Goal: Transaction & Acquisition: Book appointment/travel/reservation

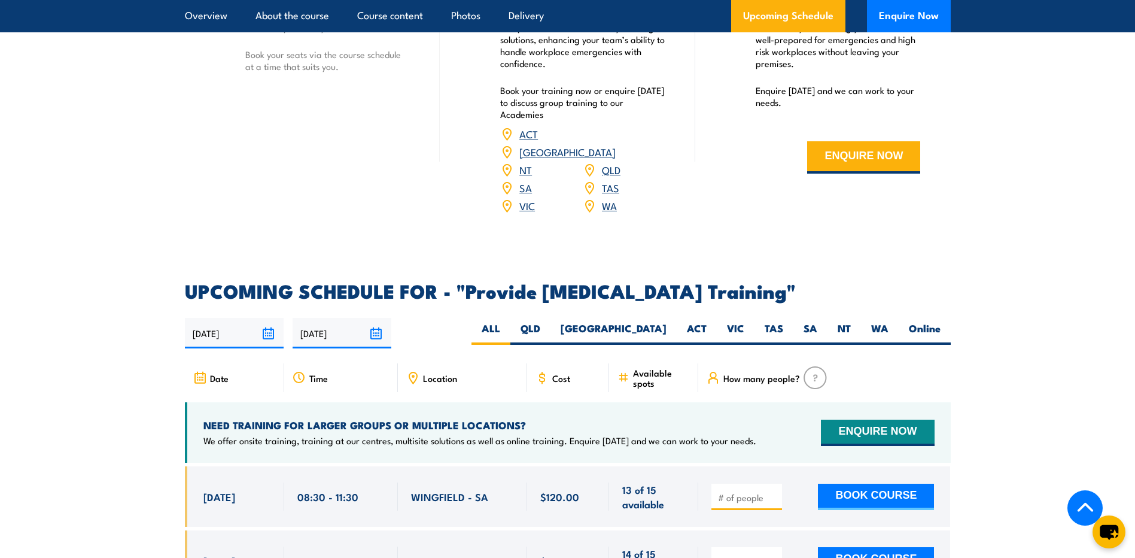
scroll to position [1975, 0]
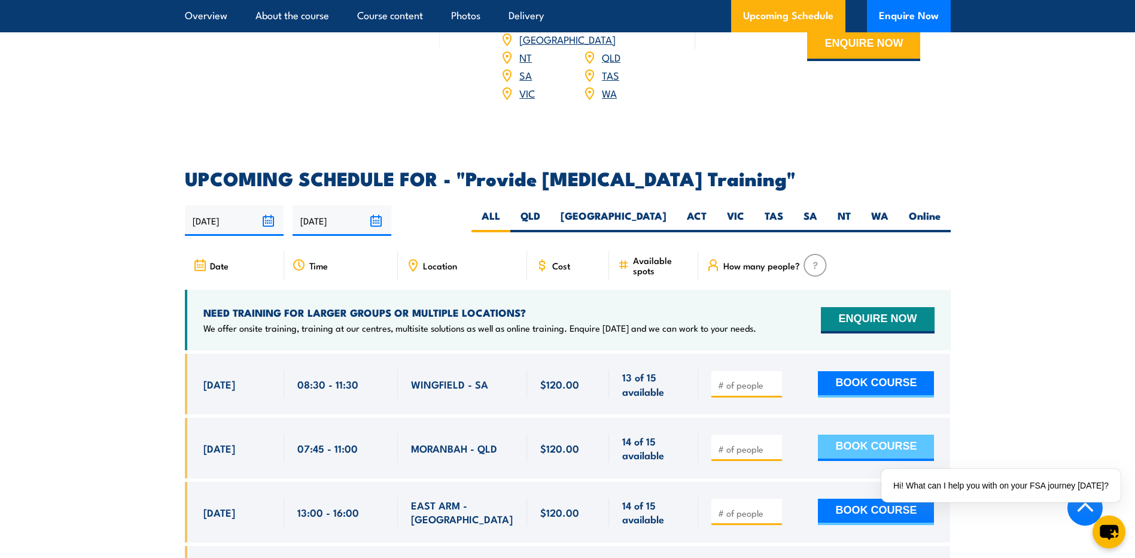
click at [866, 451] on button "BOOK COURSE" at bounding box center [876, 447] width 116 height 26
type input "1"
click at [854, 441] on div "1 BOOK COURSE" at bounding box center [824, 448] width 252 height 60
click at [854, 443] on button "BOOK COURSE" at bounding box center [876, 447] width 116 height 26
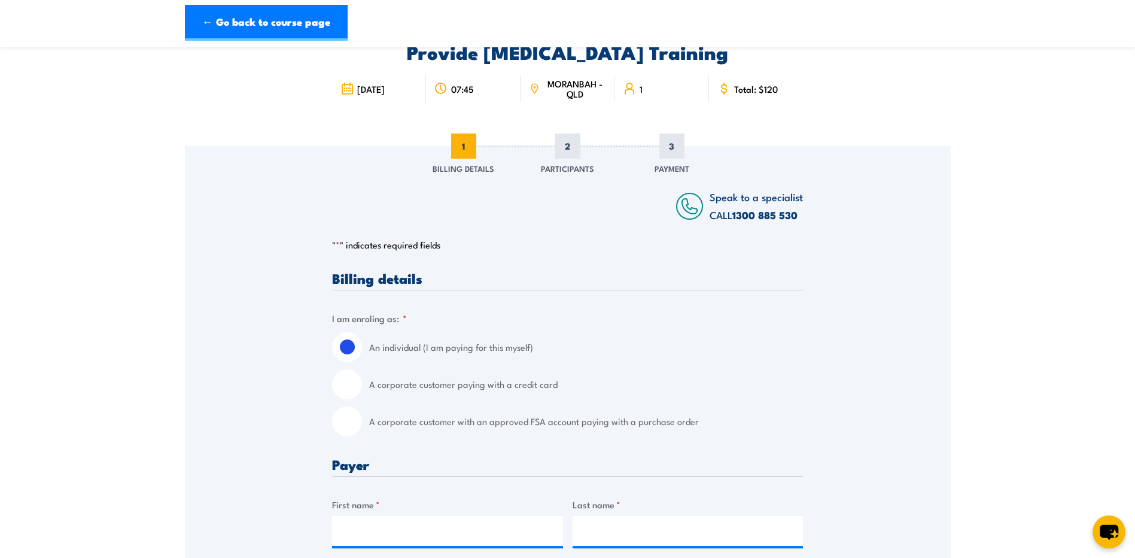
scroll to position [180, 0]
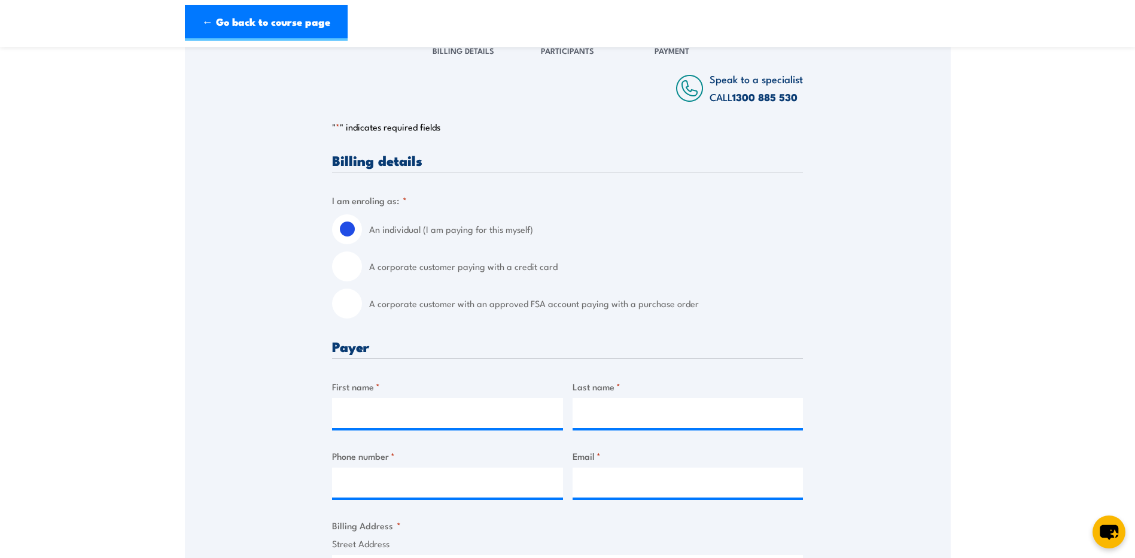
click at [368, 276] on div "A corporate customer paying with a credit card" at bounding box center [567, 266] width 471 height 30
click at [344, 261] on input "A corporate customer paying with a credit card" at bounding box center [347, 266] width 30 height 30
radio input "true"
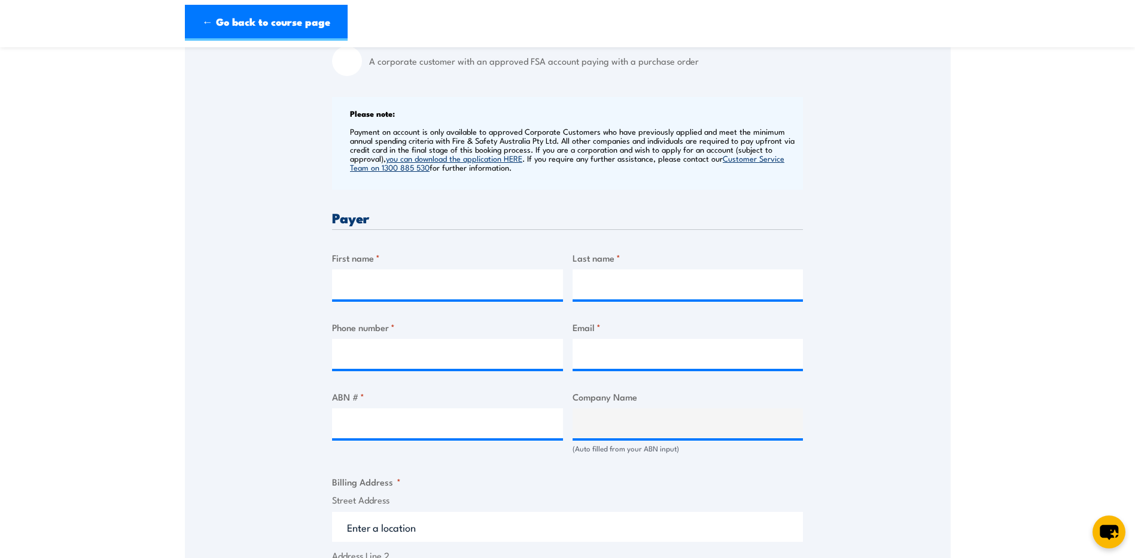
scroll to position [479, 0]
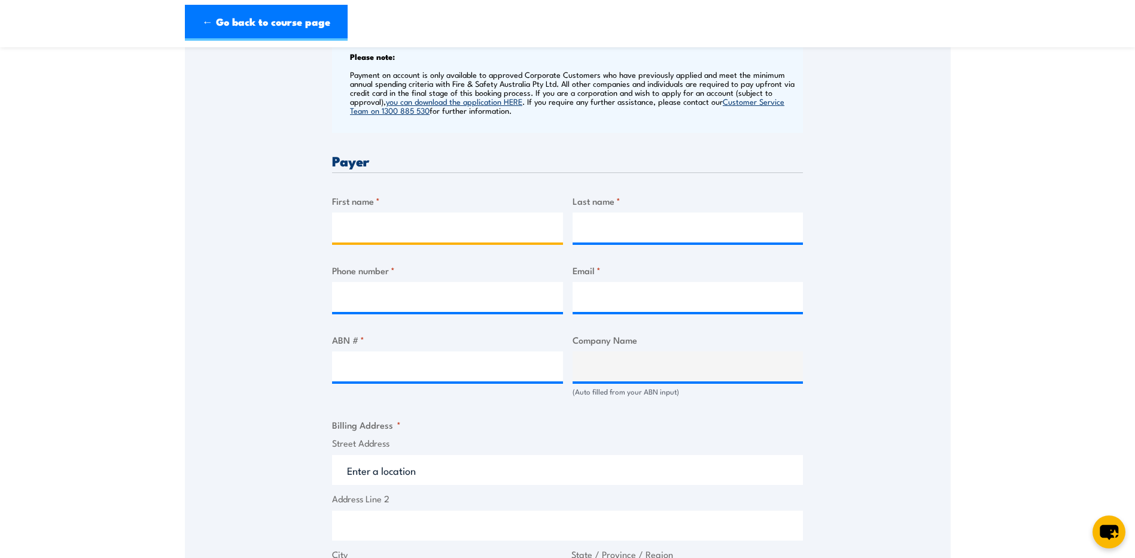
click at [460, 214] on input "First name *" at bounding box center [447, 227] width 231 height 30
type input "[PERSON_NAME]"
type input "Bass"
type input "0721149019"
type input "hseq02@ausroad.com.au"
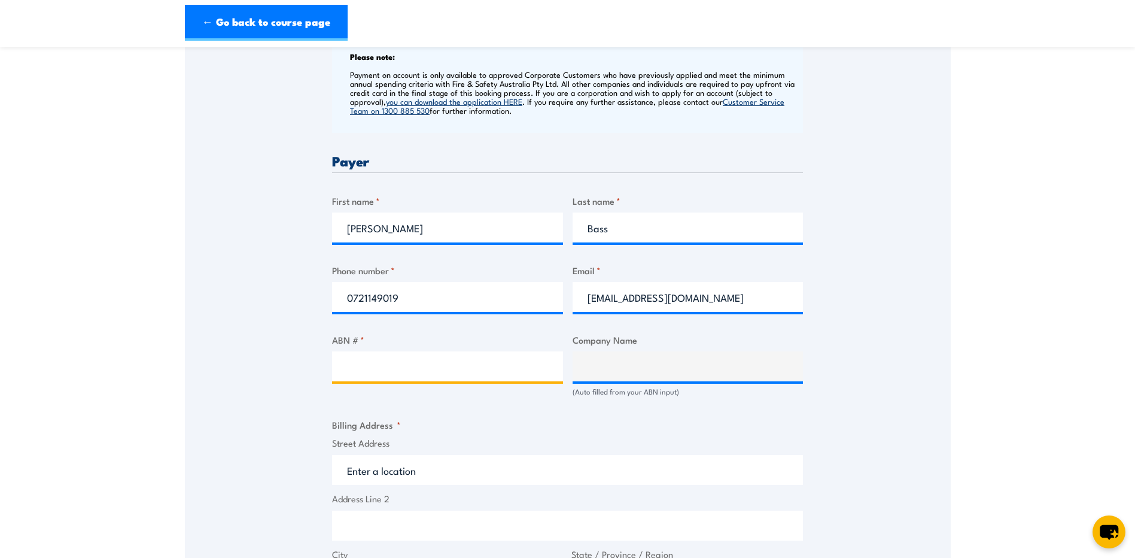
click at [453, 366] on input "ABN # *" at bounding box center [447, 366] width 231 height 30
paste input "55 632 721 361"
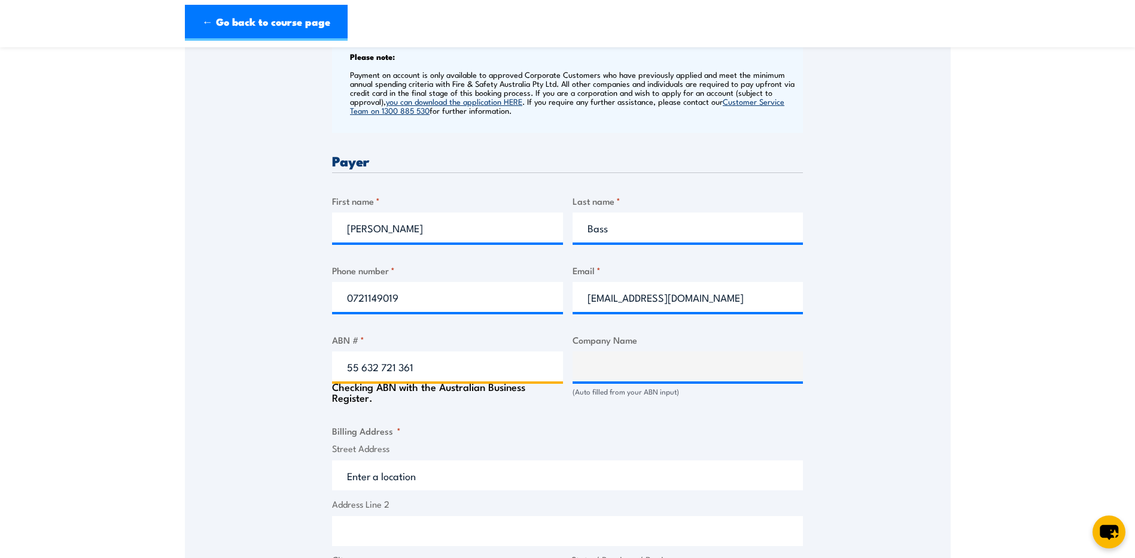
type input "55 632 721 361"
type input "AUSROAD PLANT MAINTENANCE PTY LTD"
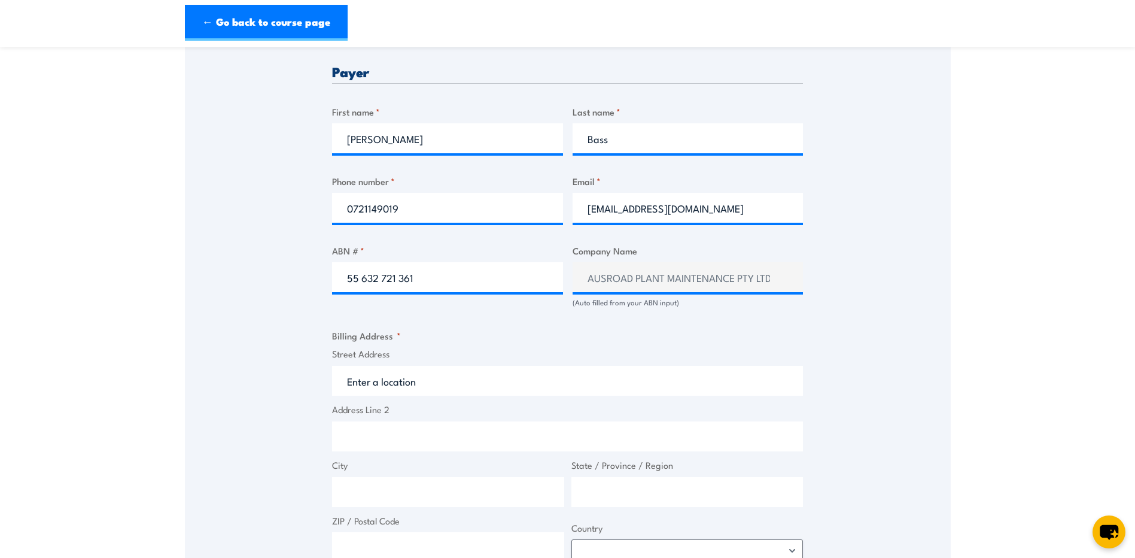
scroll to position [658, 0]
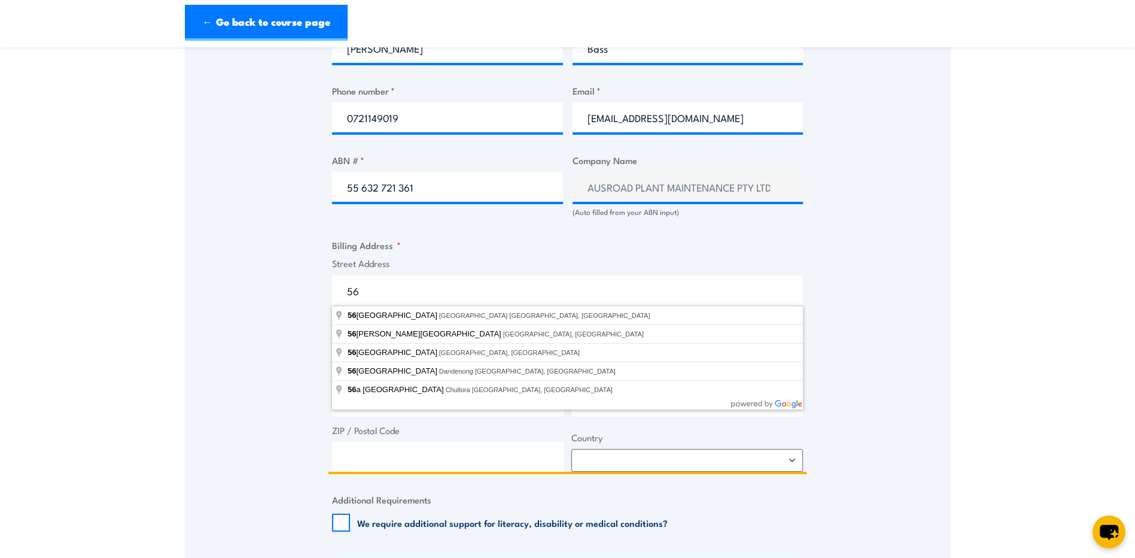
type input "56 Overlord Pl"
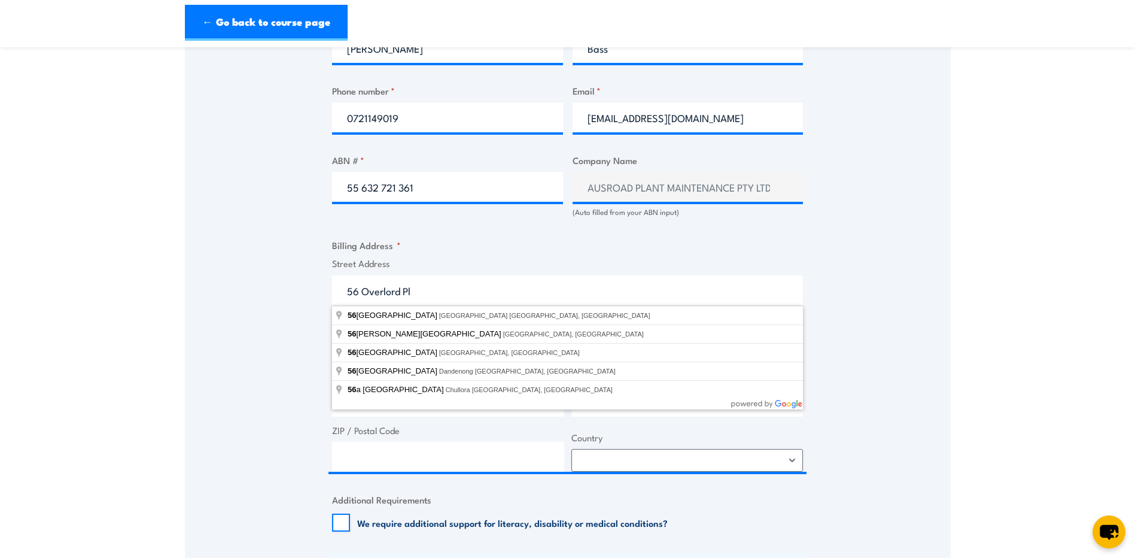
type input "Acacia Ridge"
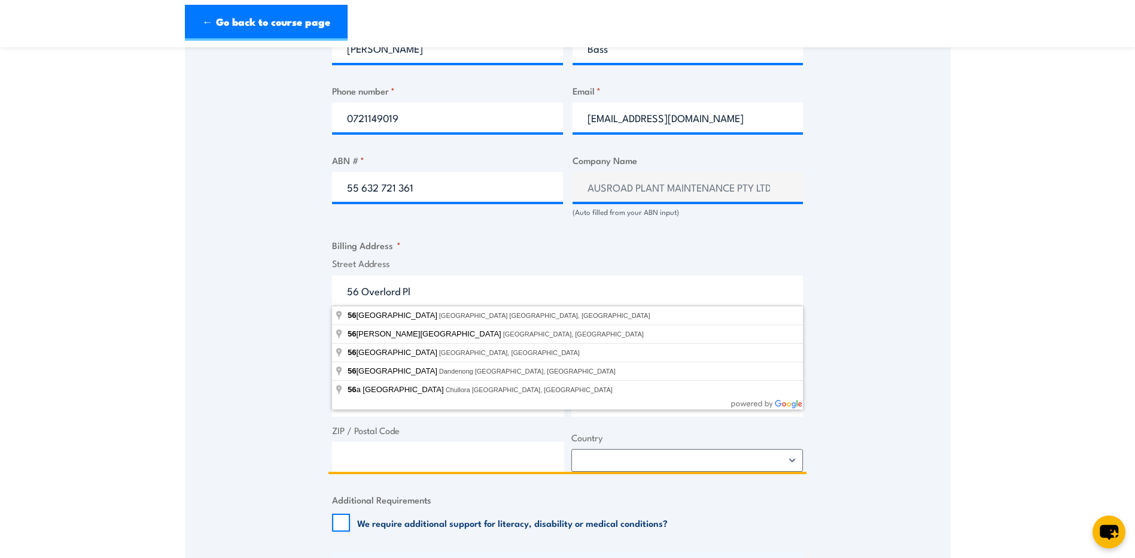
type input "Queensland"
type input "4110"
select select "Australia"
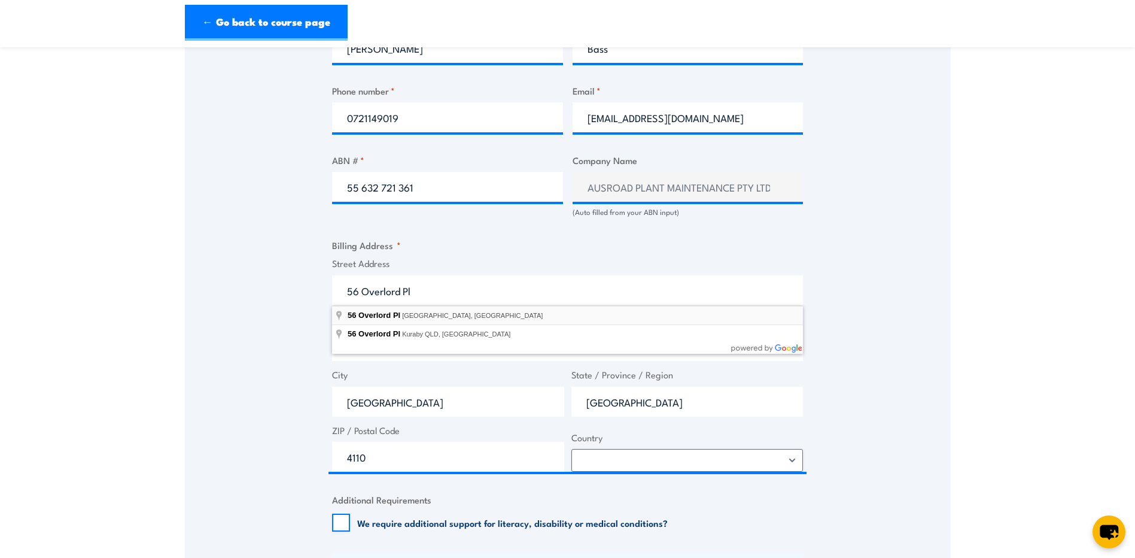
type input "56 Overlord Pl, Acacia Ridge QLD, Australia"
type input "56 Overlord Pl"
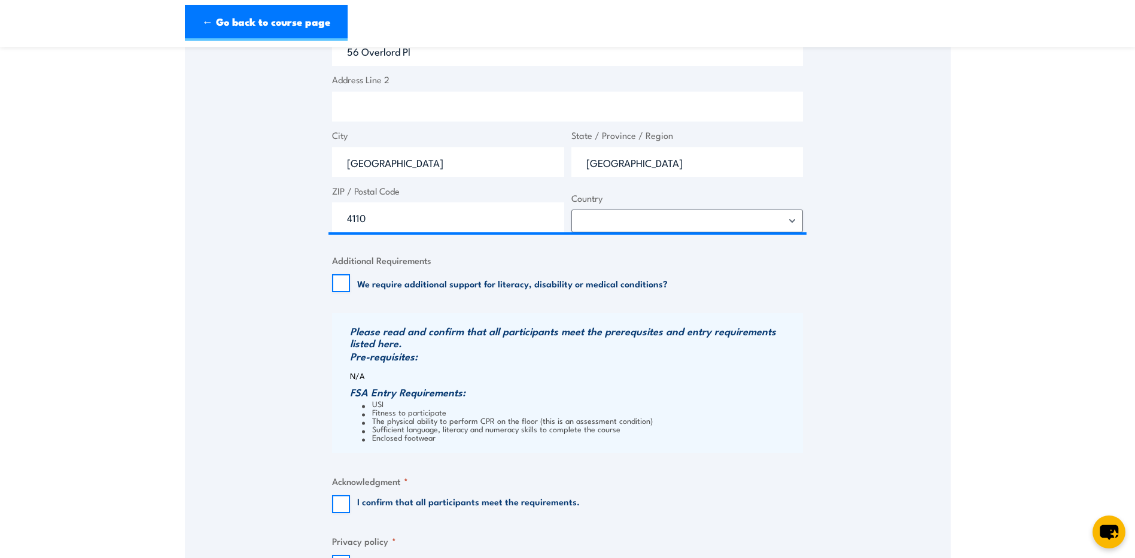
scroll to position [1077, 0]
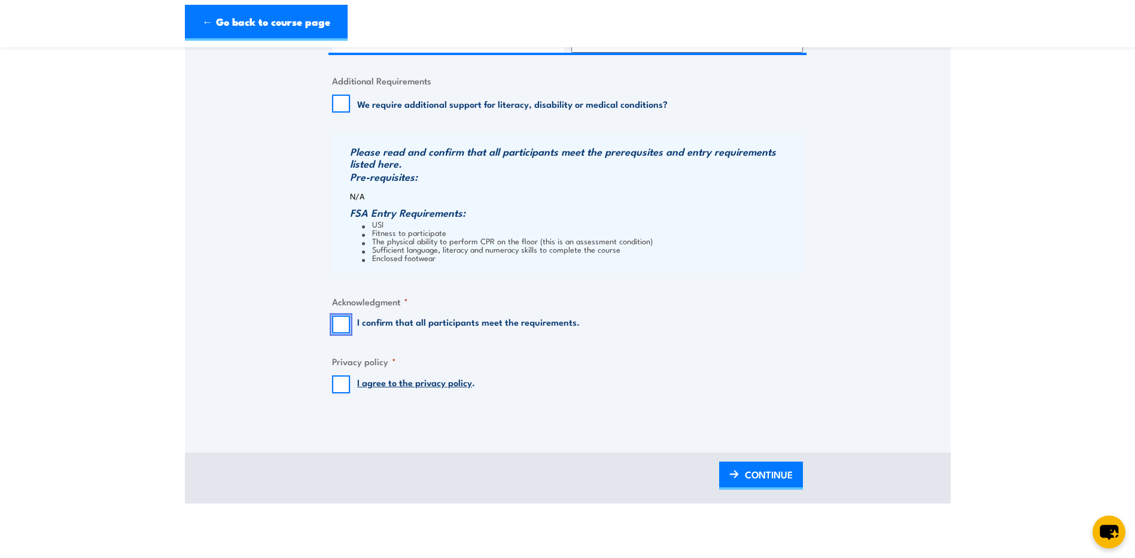
click at [339, 321] on input "I confirm that all participants meet the requirements." at bounding box center [341, 324] width 18 height 18
checkbox input "true"
click at [333, 387] on input "I agree to the privacy policy ." at bounding box center [341, 384] width 18 height 18
checkbox input "true"
click at [778, 489] on link "CONTINUE" at bounding box center [761, 475] width 84 height 28
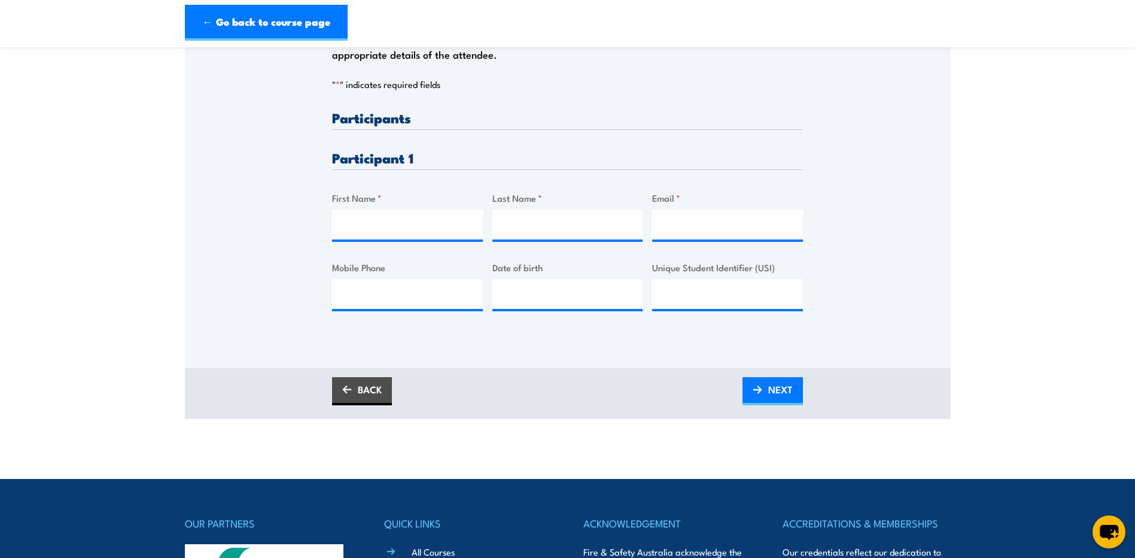
scroll to position [299, 0]
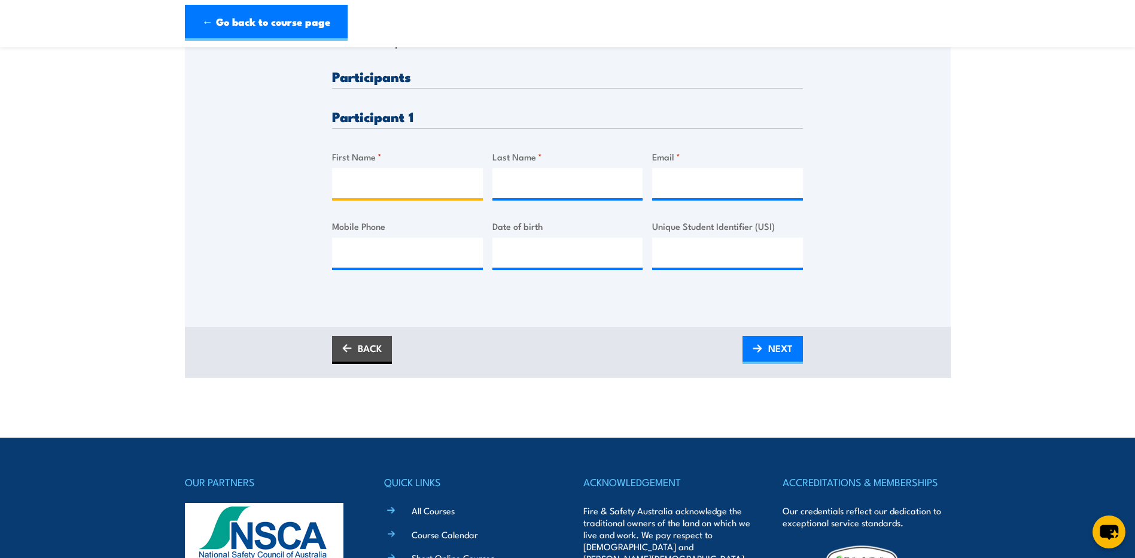
click at [395, 187] on input "First Name *" at bounding box center [407, 183] width 151 height 30
type input "Addison"
type input "F"
type input "Green"
click at [749, 177] on input "Email *" at bounding box center [727, 183] width 151 height 30
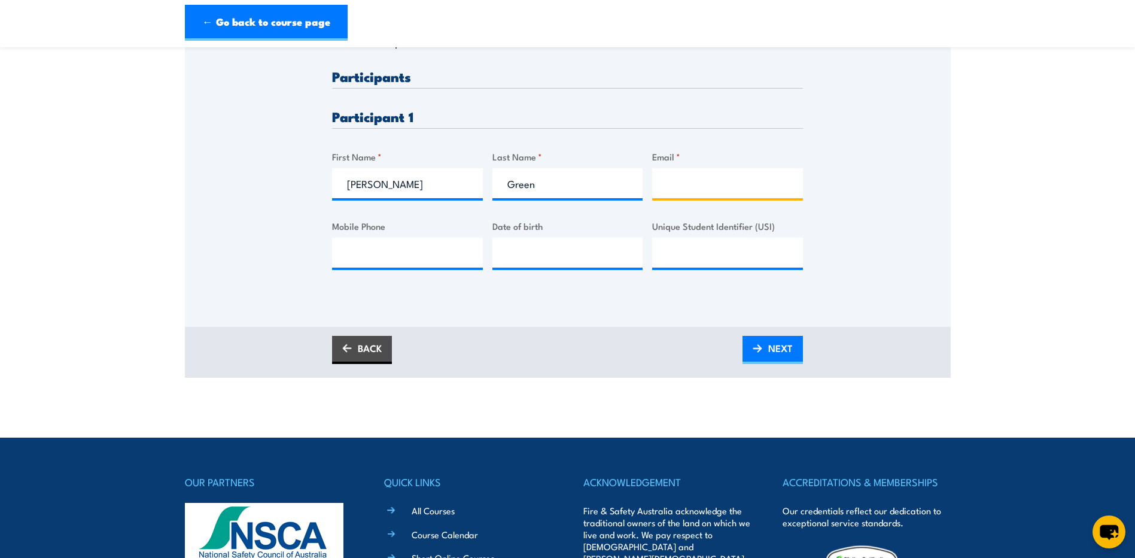
paste input "maintenance05@ausroad.com.au"
type input "maintenance05@ausroad.com.au"
click at [406, 263] on input "Mobile Phone" at bounding box center [407, 253] width 151 height 30
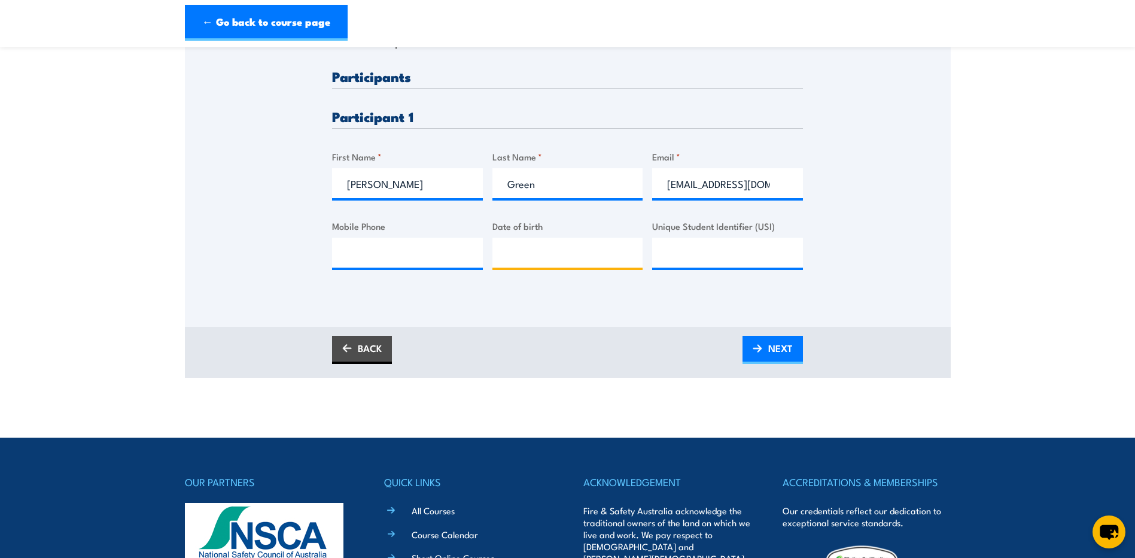
type input "__/__/____"
click at [576, 257] on input "__/__/____" at bounding box center [567, 253] width 151 height 30
click at [574, 365] on div "BACK NEXT" at bounding box center [568, 352] width 766 height 51
click at [767, 351] on link "NEXT" at bounding box center [773, 350] width 60 height 28
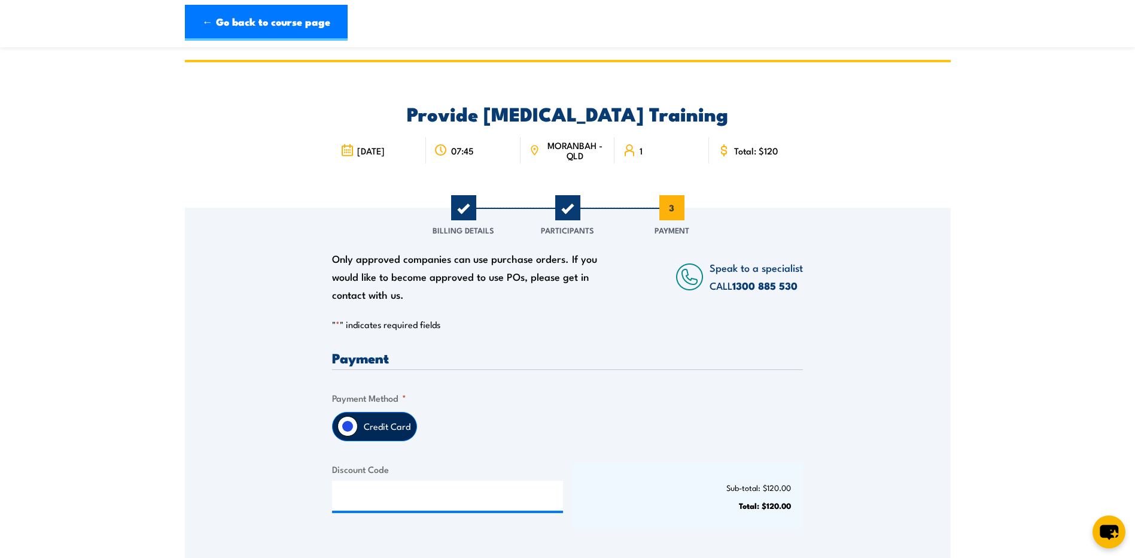
scroll to position [120, 0]
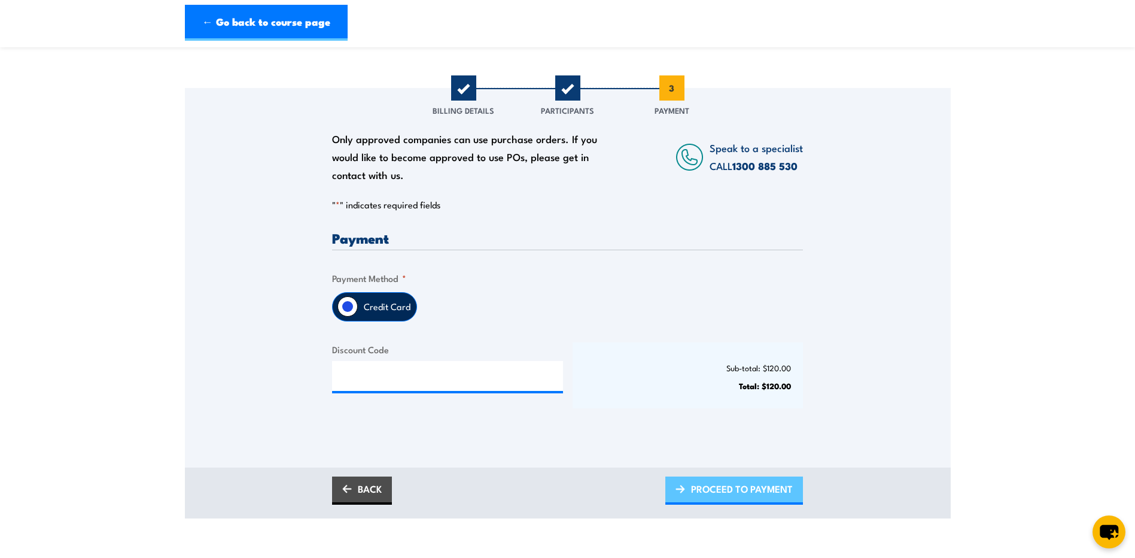
click at [735, 491] on span "PROCEED TO PAYMENT" at bounding box center [742, 489] width 102 height 32
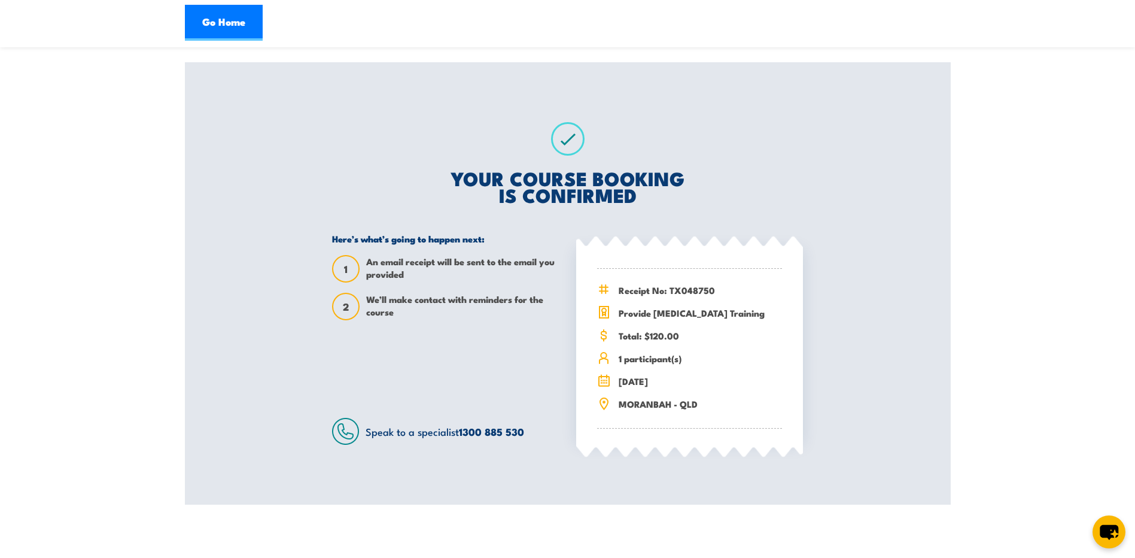
scroll to position [180, 0]
